Goal: Task Accomplishment & Management: Use online tool/utility

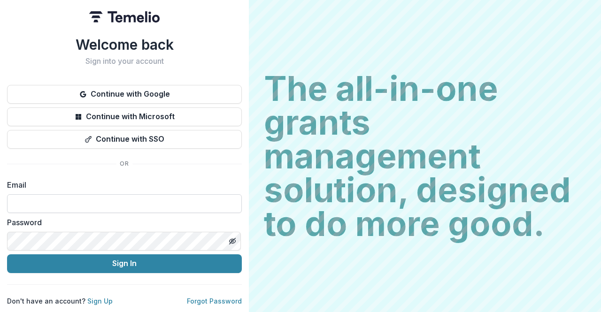
click at [138, 199] on input at bounding box center [124, 203] width 235 height 19
type input "**********"
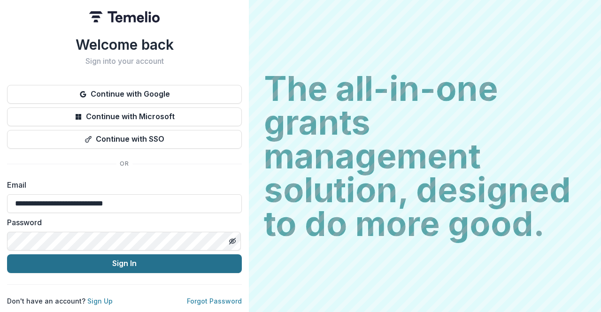
click at [118, 268] on button "Sign In" at bounding box center [124, 264] width 235 height 19
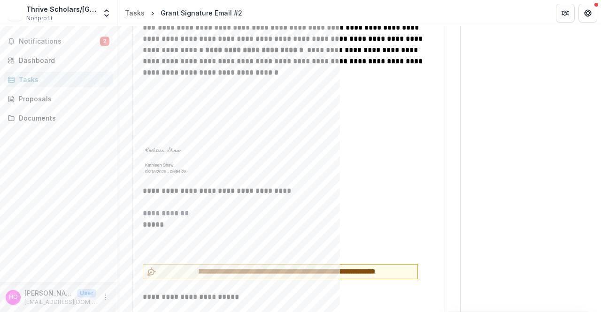
scroll to position [1385, 0]
